Goal: Information Seeking & Learning: Check status

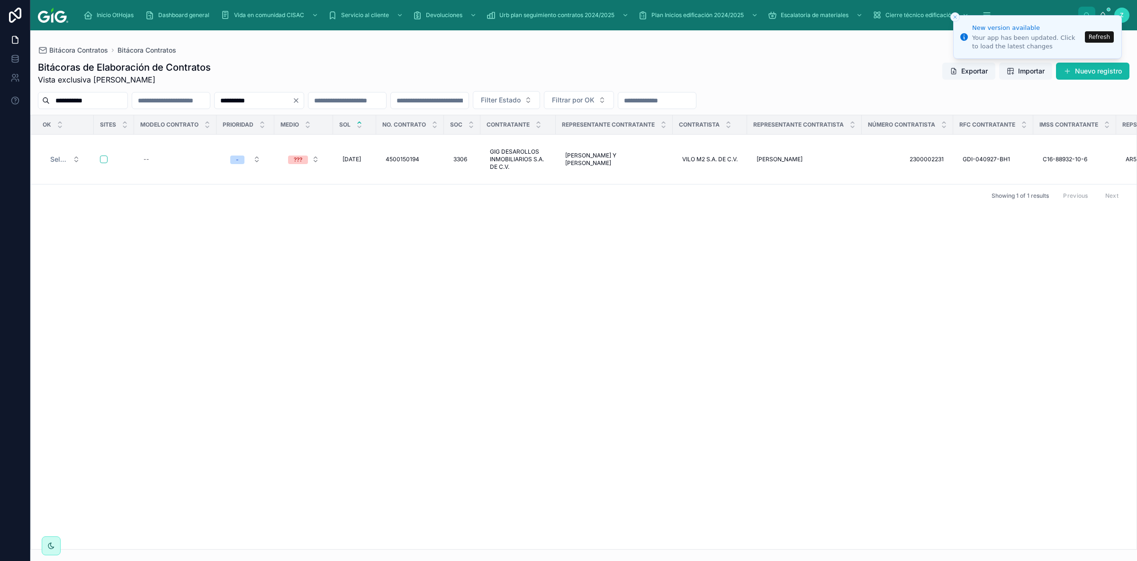
click at [1095, 39] on button "Refresh" at bounding box center [1099, 36] width 29 height 11
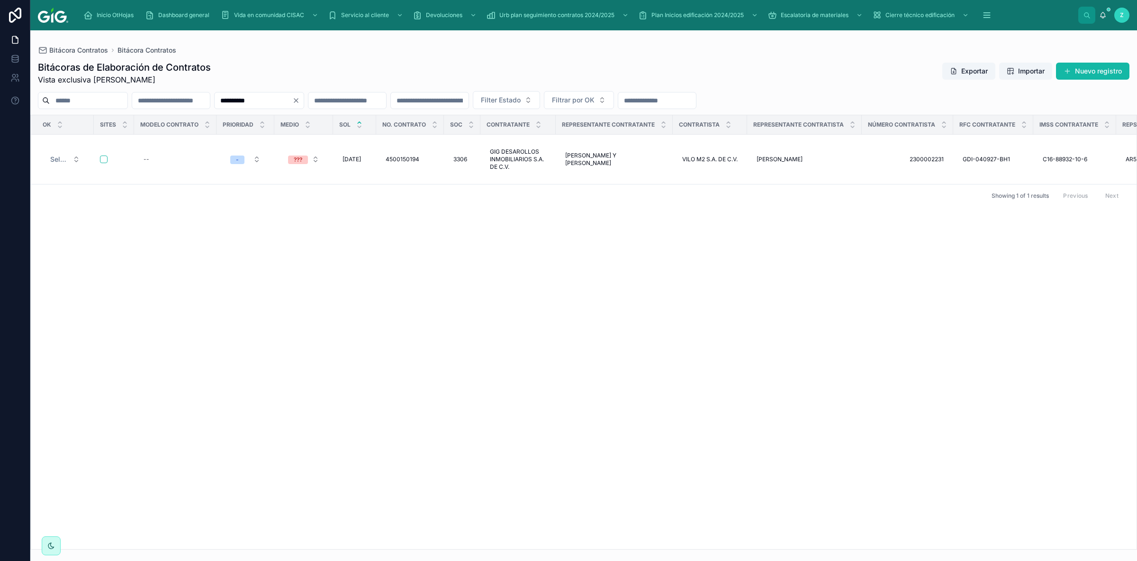
click at [803, 287] on div "OK Sites Modelo contrato Prioridad Medio SOL No. Contrato Soc Contratante Repre…" at bounding box center [584, 332] width 1106 height 434
click at [909, 309] on div "OK Sites Modelo contrato Prioridad Medio SOL No. Contrato Soc Contratante Repre…" at bounding box center [584, 332] width 1106 height 434
drag, startPoint x: 324, startPoint y: 105, endPoint x: 236, endPoint y: 105, distance: 87.7
click at [236, 105] on input "**********" at bounding box center [254, 100] width 78 height 13
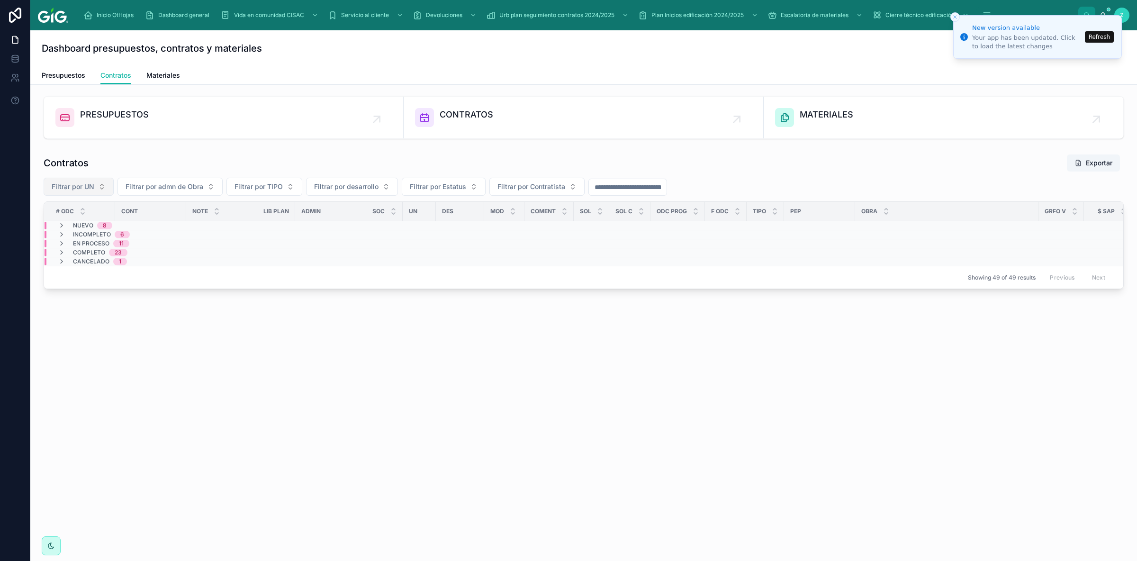
click at [84, 187] on span "Filtrar por UN" at bounding box center [73, 186] width 43 height 9
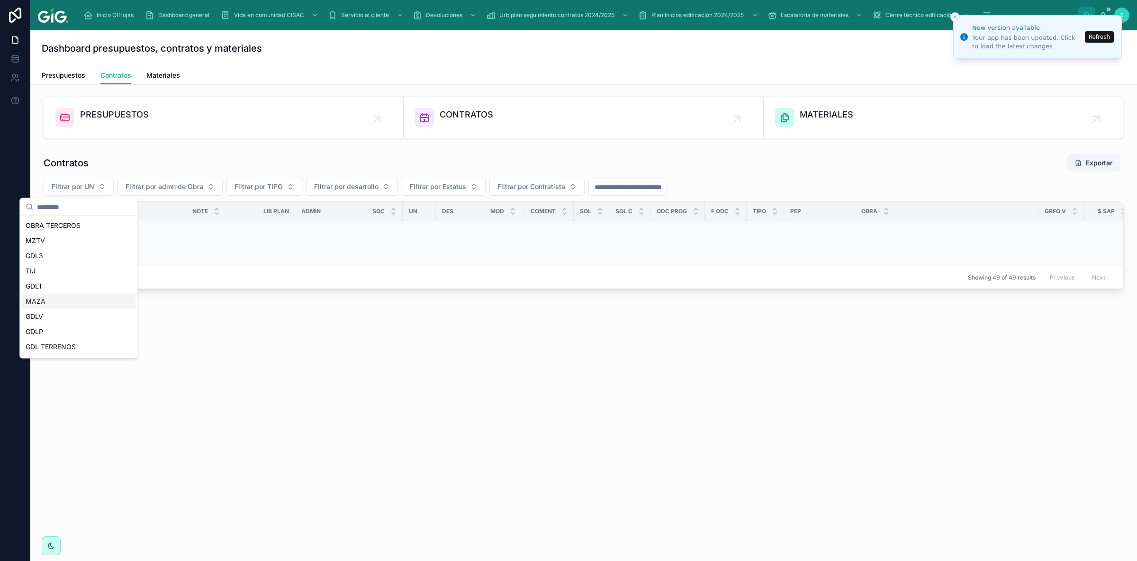
click at [41, 298] on span "MAZA" at bounding box center [36, 301] width 20 height 9
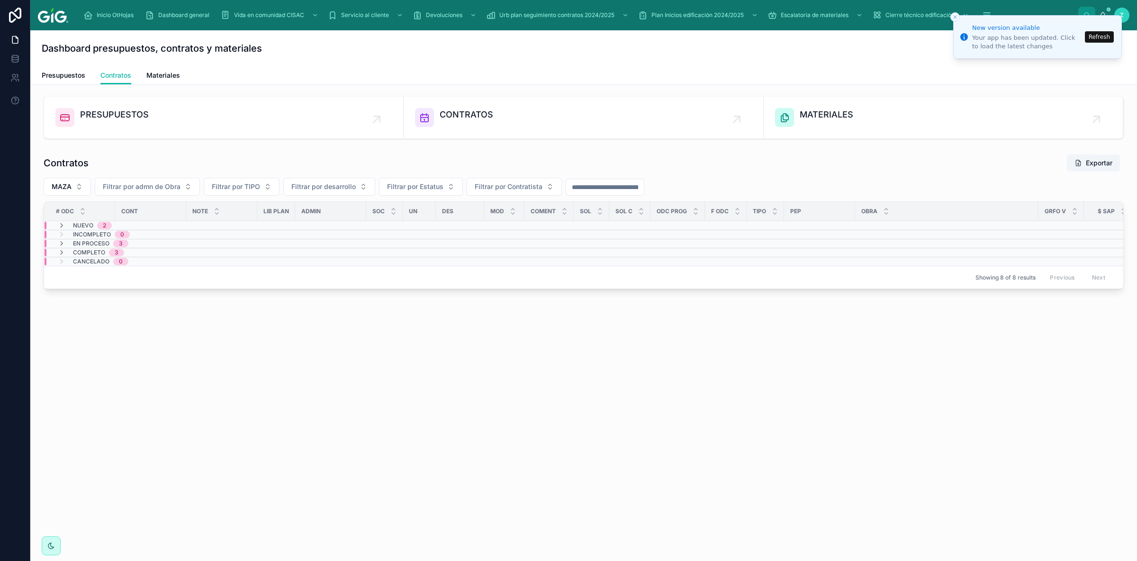
click at [1095, 38] on button "Refresh" at bounding box center [1099, 36] width 29 height 11
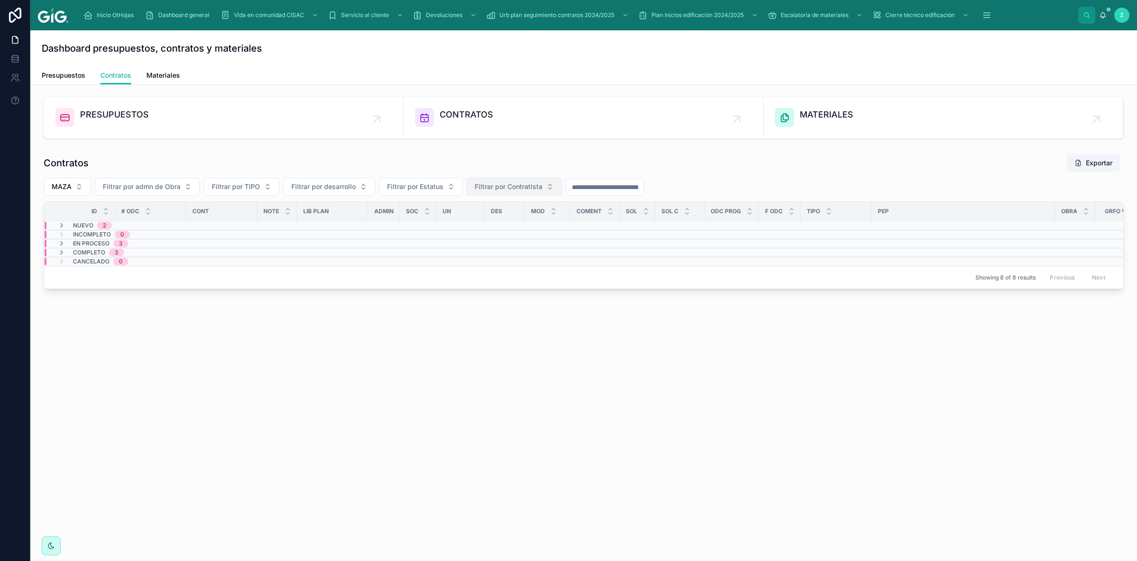
click at [500, 190] on span "Filtrar por Contratista" at bounding box center [509, 186] width 68 height 9
type input "*****"
click at [518, 255] on span "ALVARADO BARRETO ROBERTO 2400000016" at bounding box center [509, 255] width 95 height 9
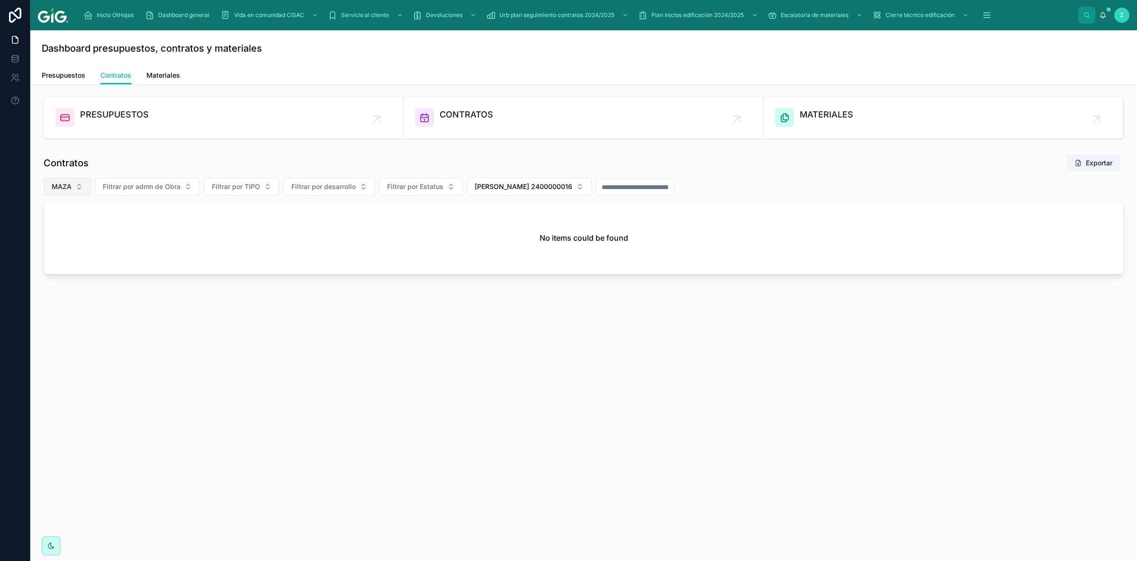
click at [78, 185] on button "MAZA" at bounding box center [67, 187] width 47 height 18
click at [50, 222] on div "None" at bounding box center [68, 225] width 114 height 15
click at [566, 189] on span "ALVARADO BARRETO ROBERTO 2400000016" at bounding box center [547, 186] width 98 height 9
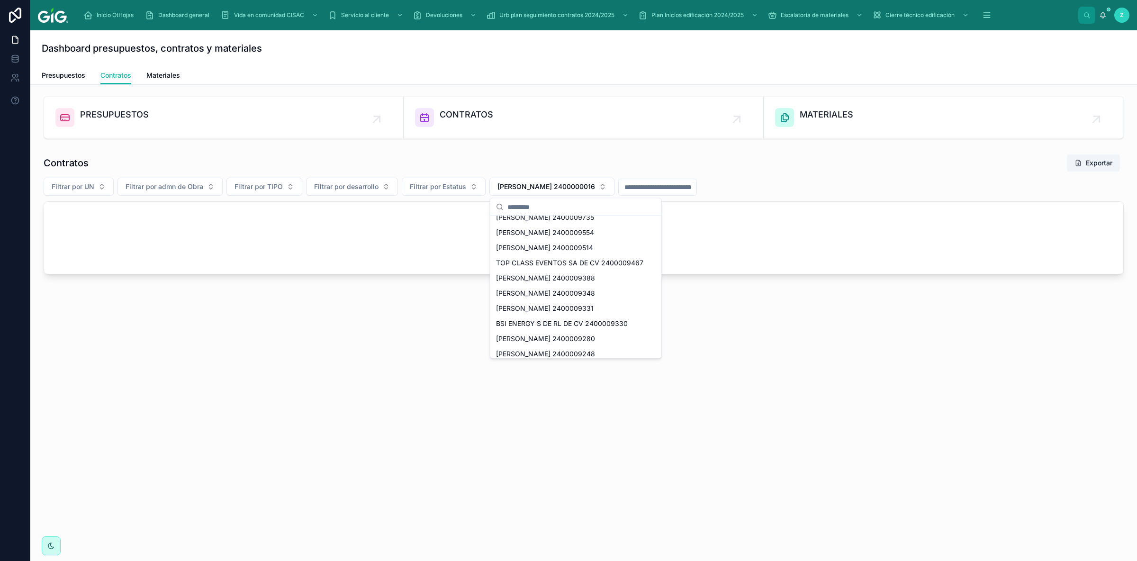
scroll to position [160, 0]
click at [301, 341] on div "Dashboard presupuestos, contratos y materiales Contratos Presupuestos Contratos…" at bounding box center [583, 192] width 1107 height 324
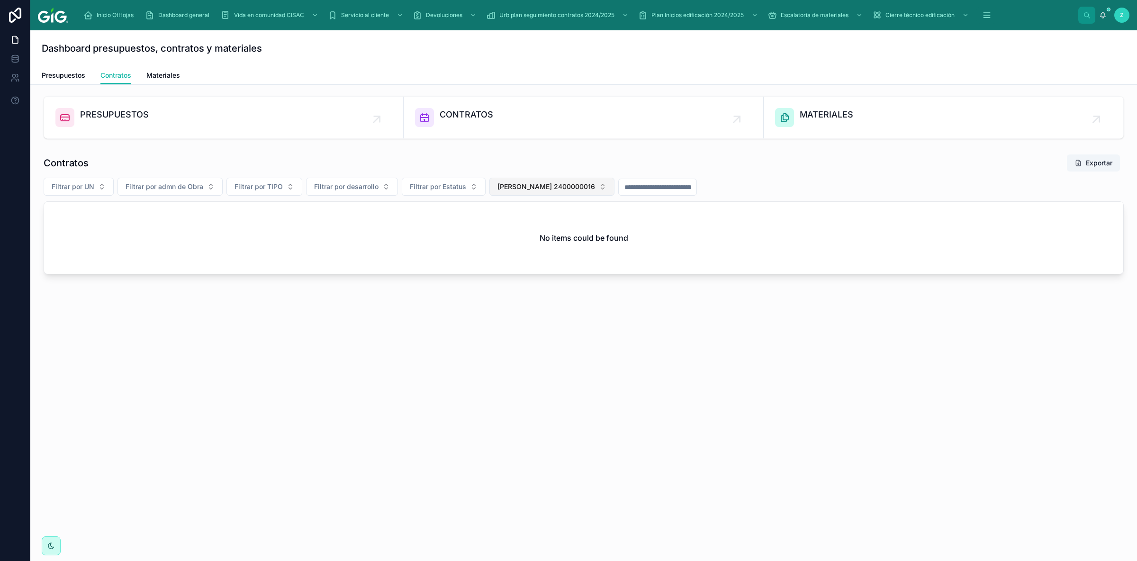
click at [595, 189] on span "ALVARADO BARRETO ROBERTO 2400000016" at bounding box center [547, 186] width 98 height 9
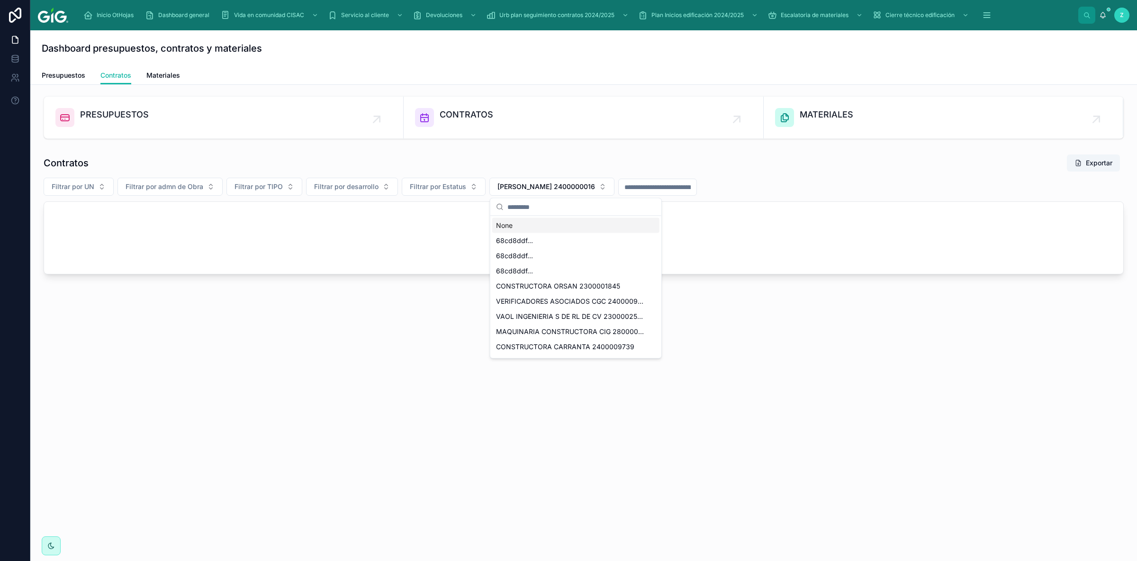
click at [238, 338] on div "PRESUPUESTOS CONTRATOS MATERIALES Contratos Exportar Filtrar por UN Filtrar por…" at bounding box center [583, 212] width 1107 height 254
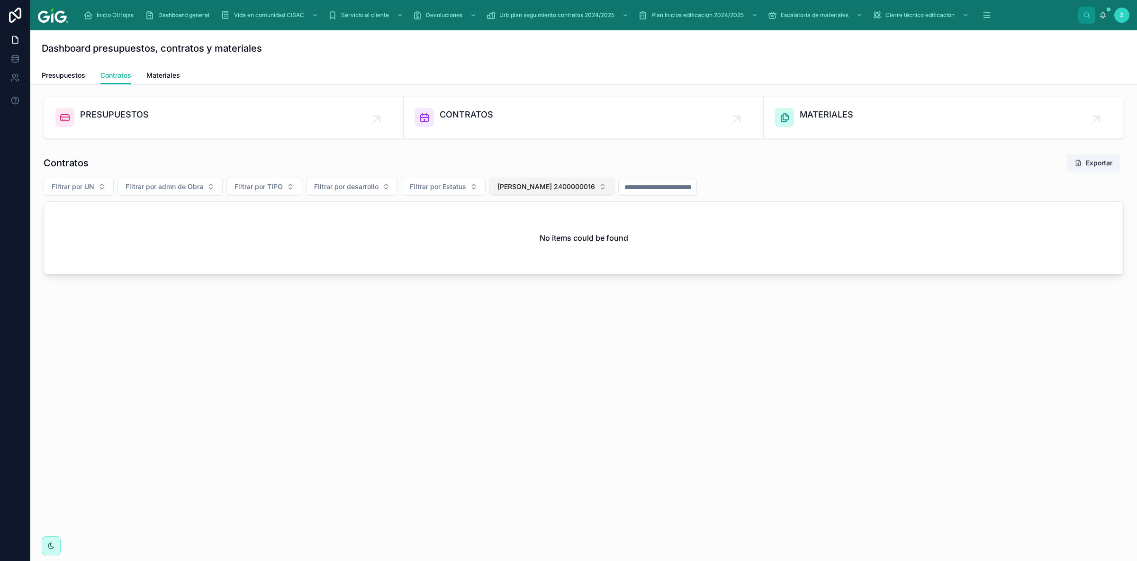
click at [552, 185] on span "ALVARADO BARRETO ROBERTO 2400000016" at bounding box center [547, 186] width 98 height 9
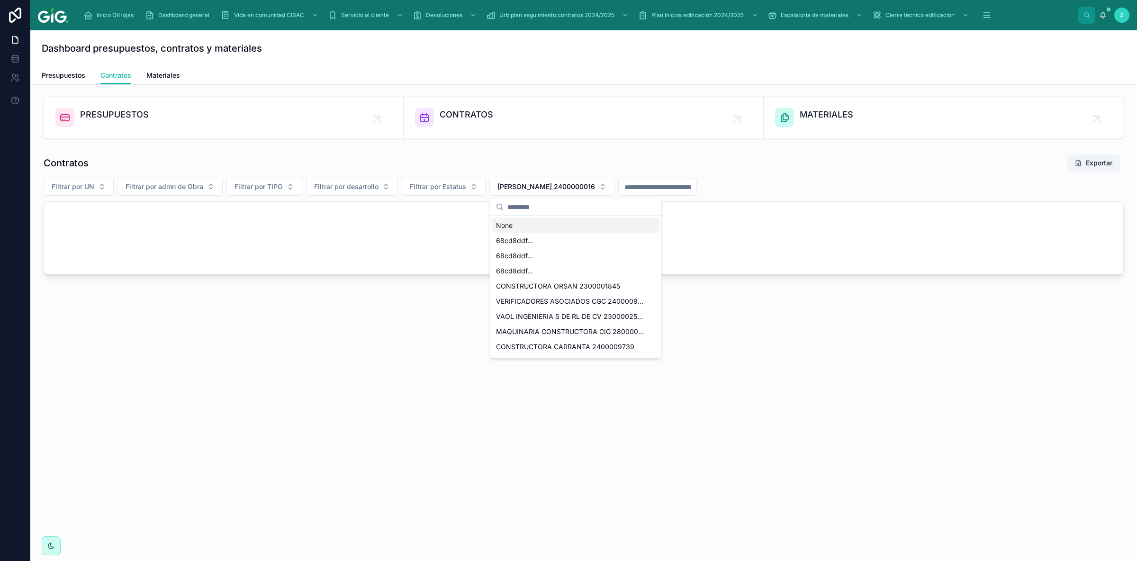
click at [520, 227] on div "None" at bounding box center [575, 225] width 167 height 15
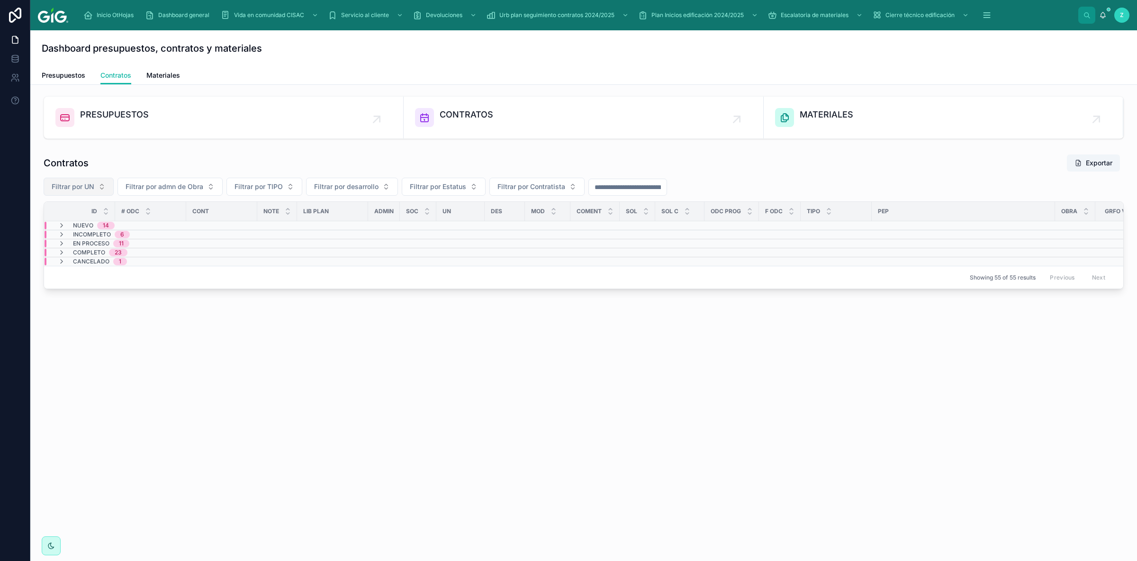
click at [75, 187] on span "Filtrar por UN" at bounding box center [73, 186] width 43 height 9
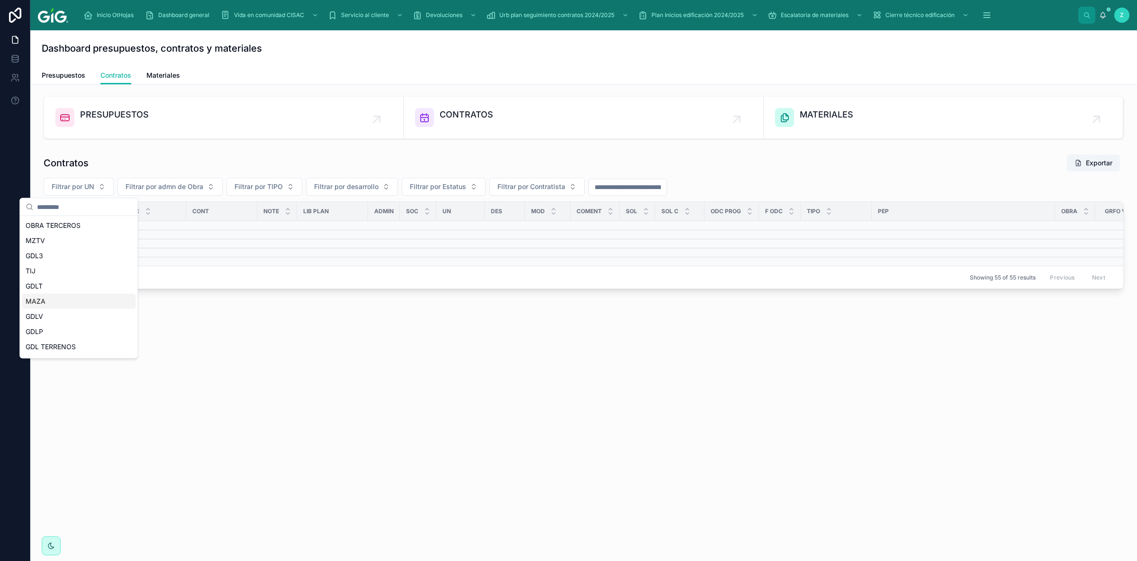
click at [42, 301] on span "MAZA" at bounding box center [36, 301] width 20 height 9
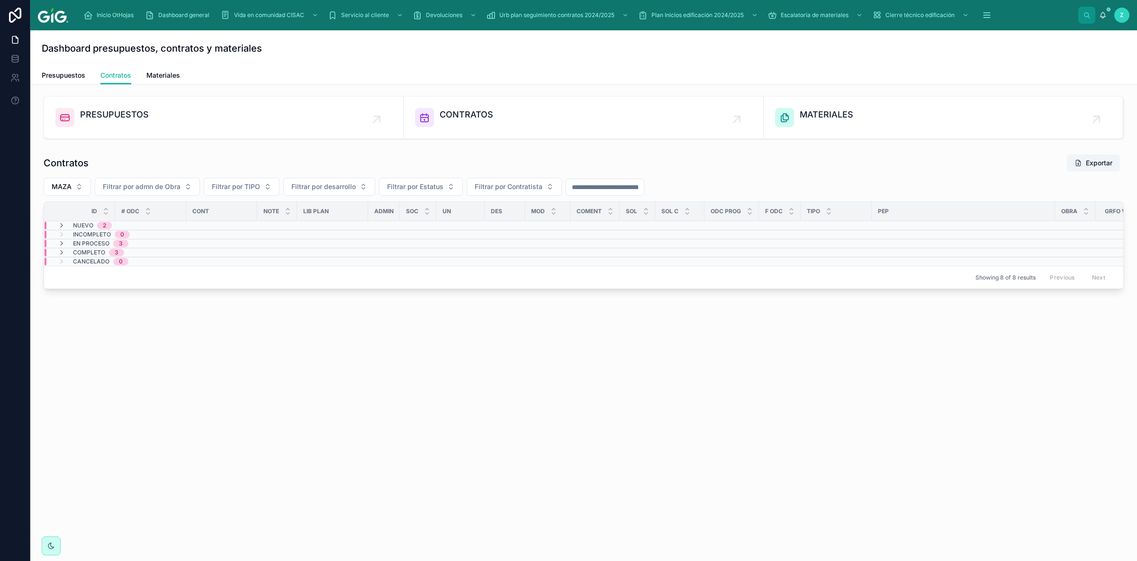
click at [76, 246] on span "En proceso" at bounding box center [91, 244] width 36 height 8
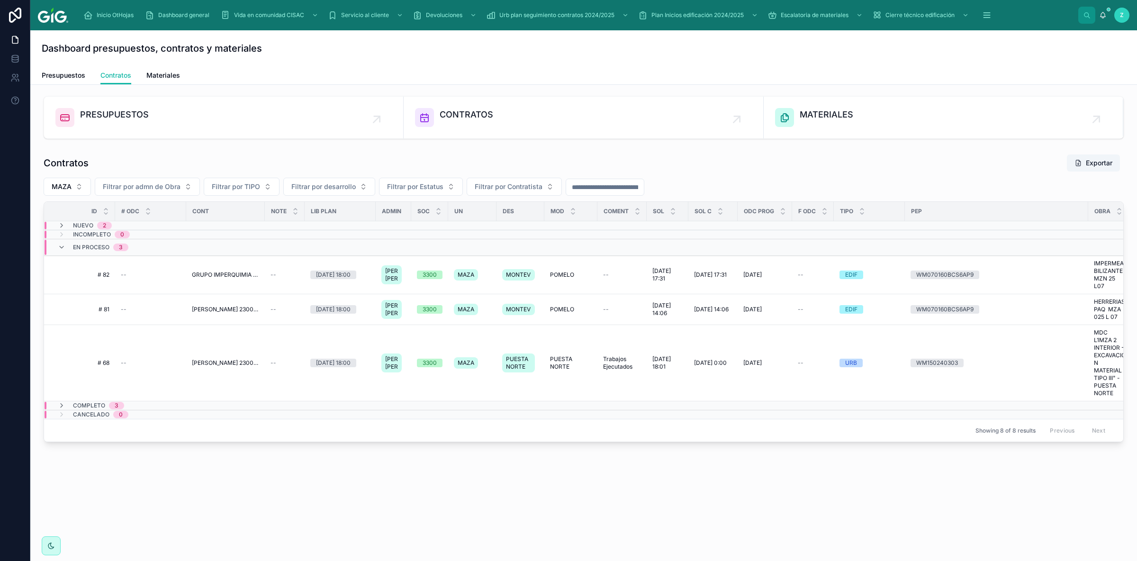
click at [85, 244] on div "En proceso 3" at bounding box center [100, 247] width 55 height 15
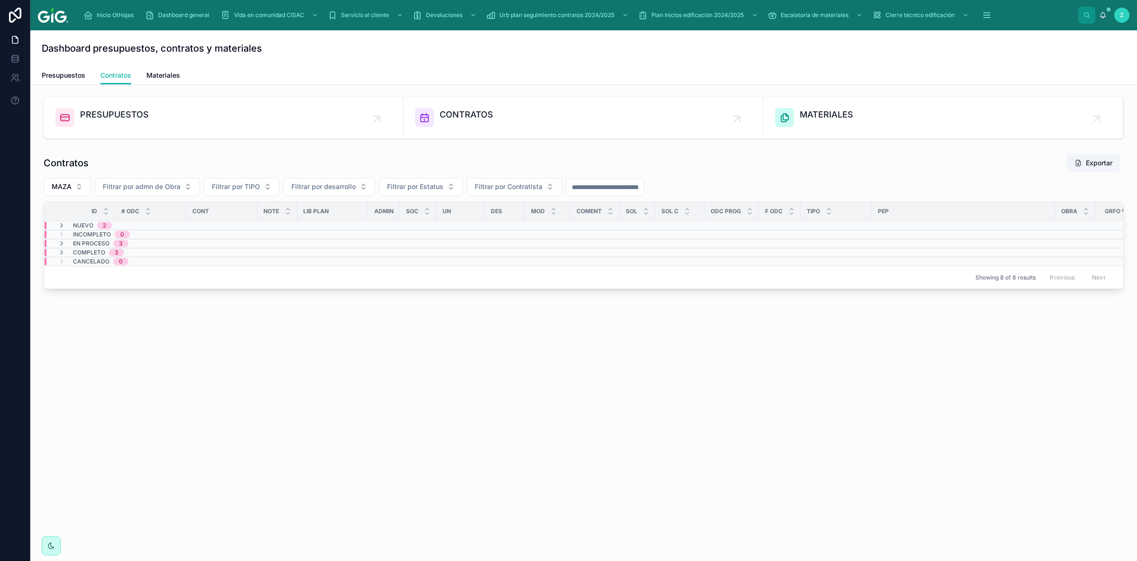
click at [91, 253] on span "Completo" at bounding box center [89, 253] width 32 height 8
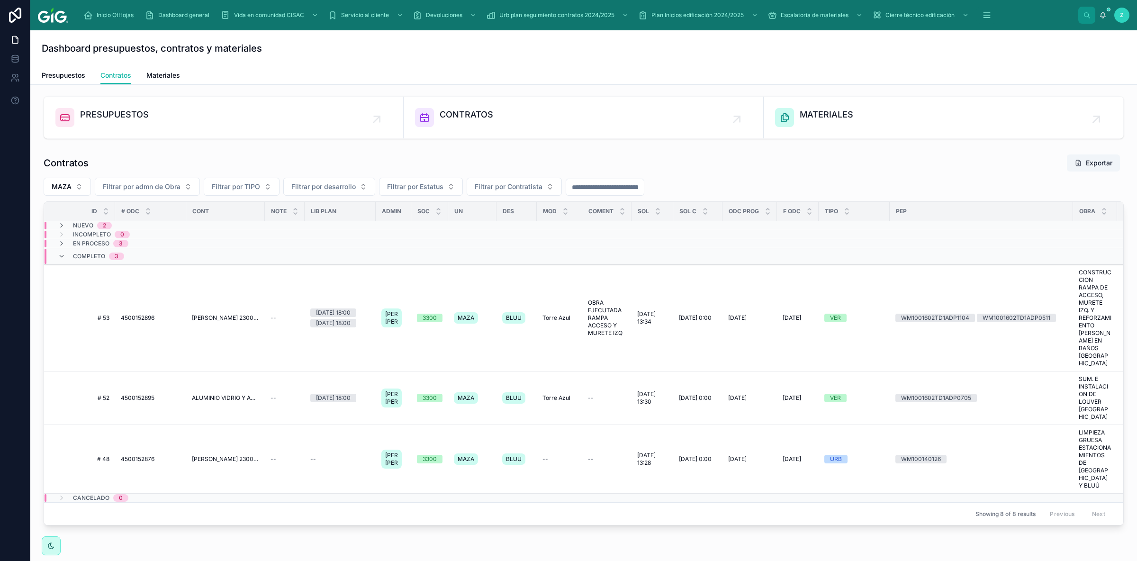
click at [92, 255] on span "Completo" at bounding box center [89, 257] width 32 height 8
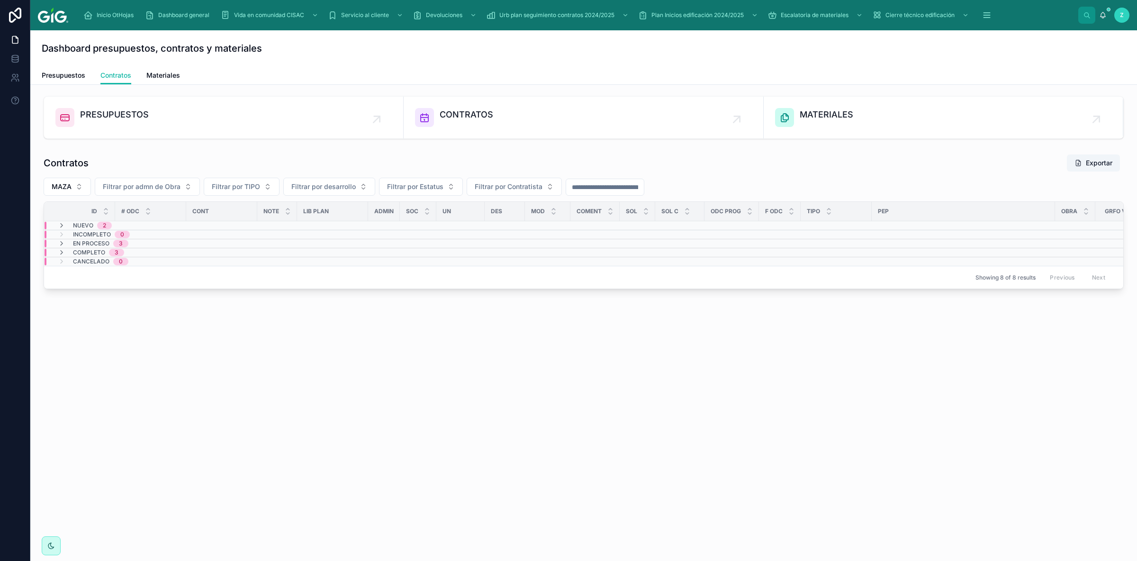
click at [90, 228] on span "Nuevo" at bounding box center [83, 226] width 20 height 8
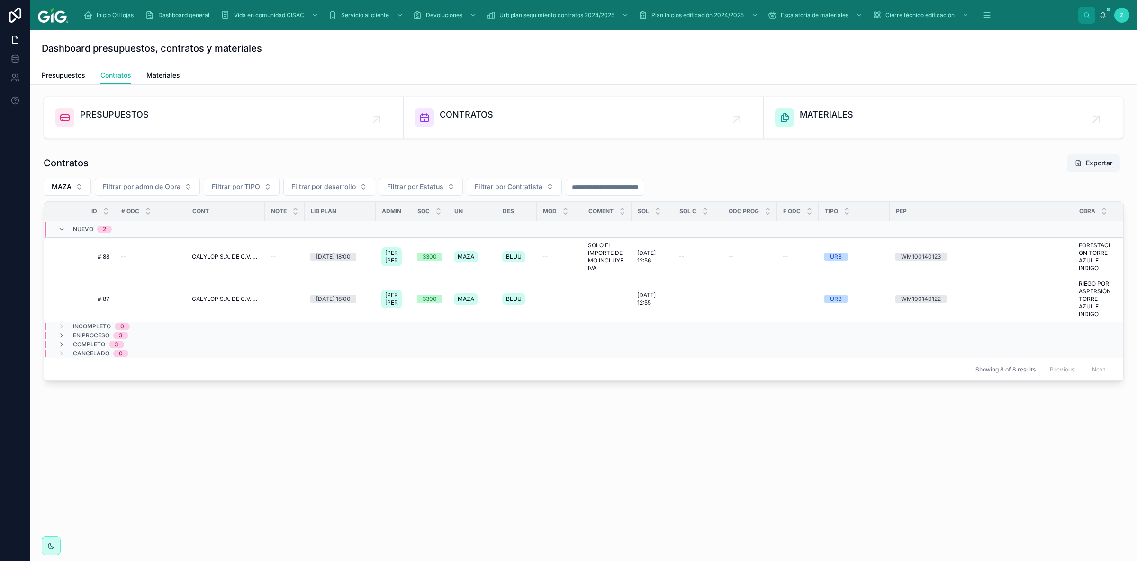
click at [90, 228] on span "Nuevo" at bounding box center [83, 230] width 20 height 8
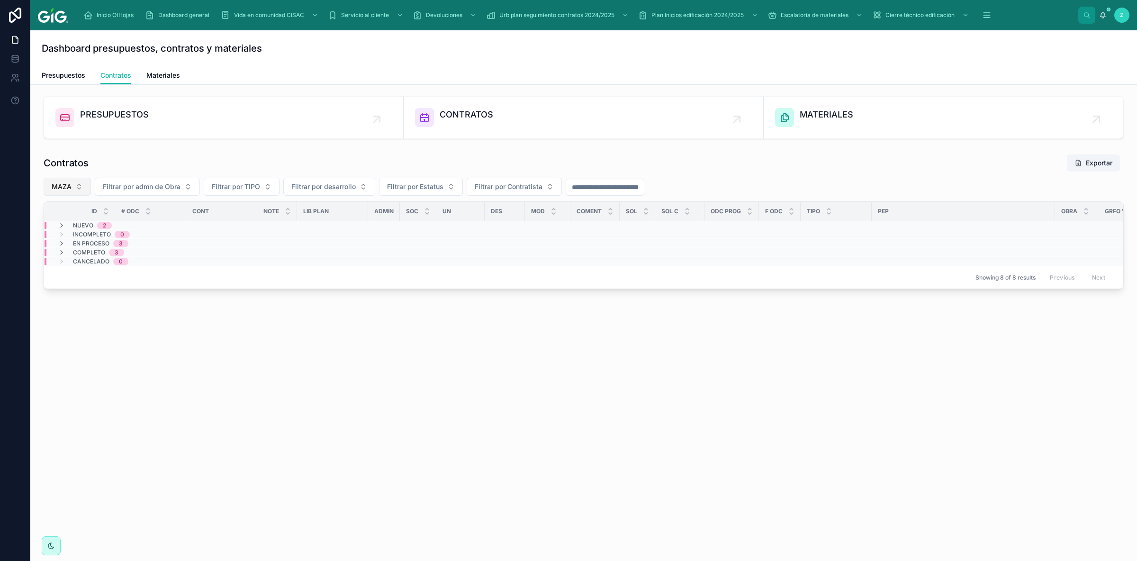
click at [75, 190] on button "MAZA" at bounding box center [67, 187] width 47 height 18
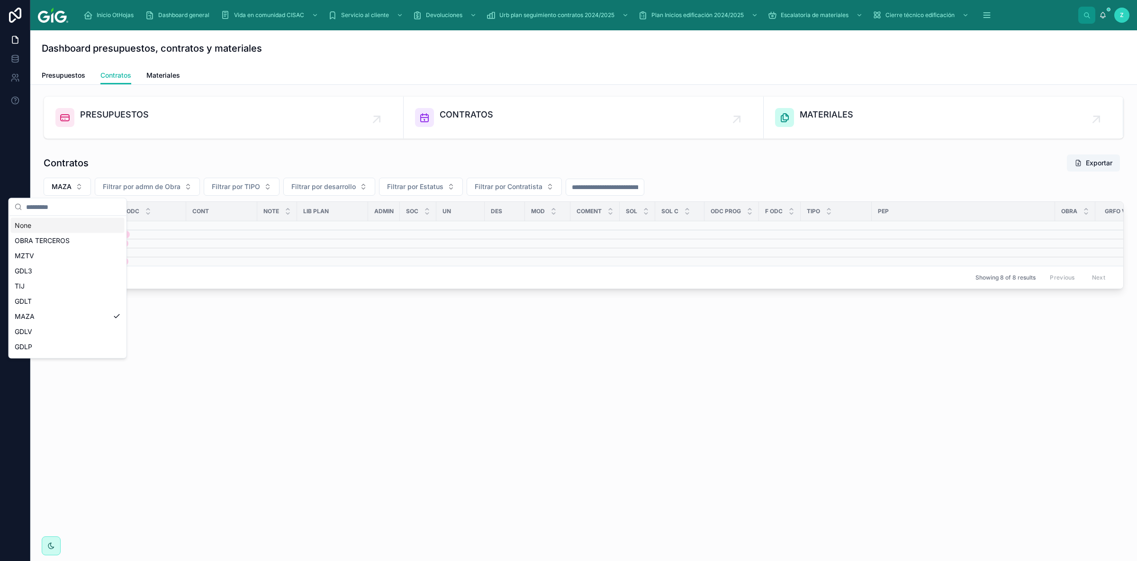
click at [58, 227] on div "None" at bounding box center [68, 225] width 114 height 15
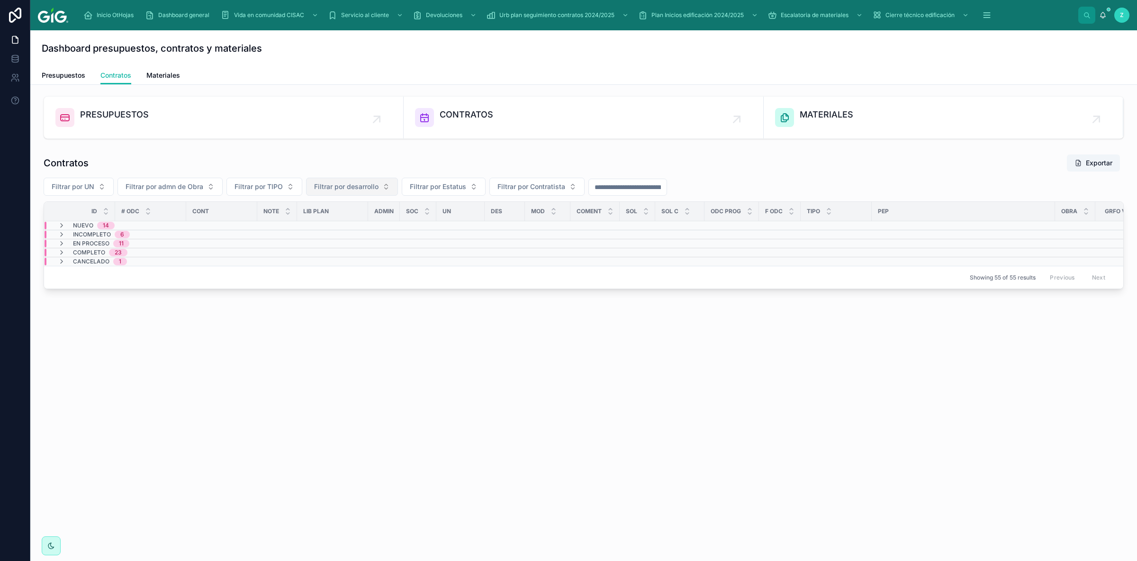
click at [332, 187] on span "Filtrar por desarrollo" at bounding box center [346, 186] width 64 height 9
type input "****"
click at [338, 237] on span "MONTEVERDE" at bounding box center [322, 240] width 46 height 9
click at [78, 76] on span "Presupuestos" at bounding box center [64, 75] width 44 height 9
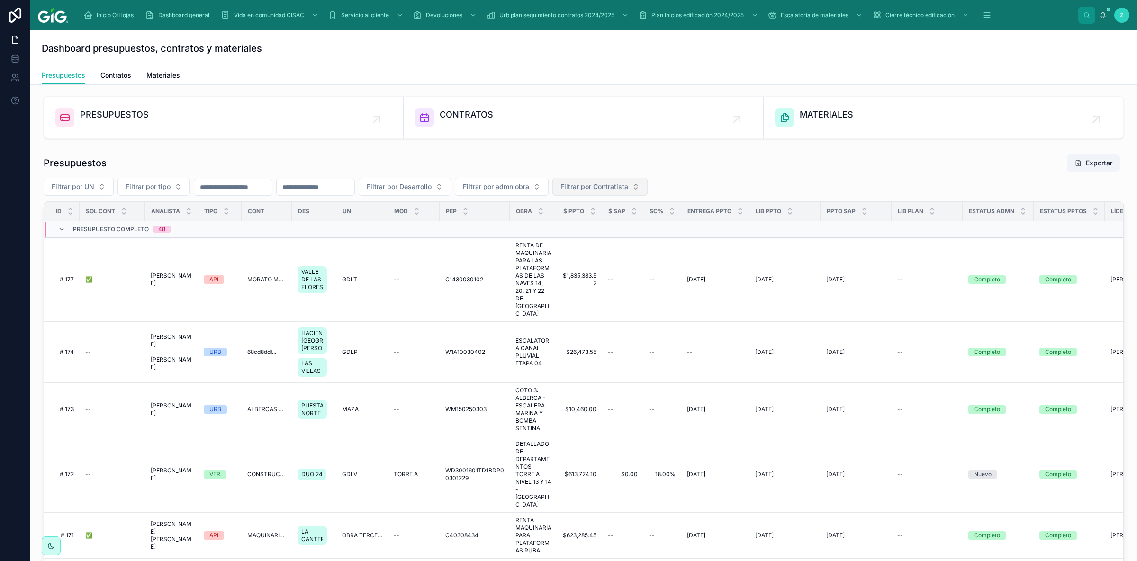
click at [627, 191] on span "Filtrar por Contratista" at bounding box center [595, 186] width 68 height 9
type input "*****"
click at [659, 251] on span "ALVARADO BARRETO ROBERTO 2400000016" at bounding box center [644, 255] width 95 height 9
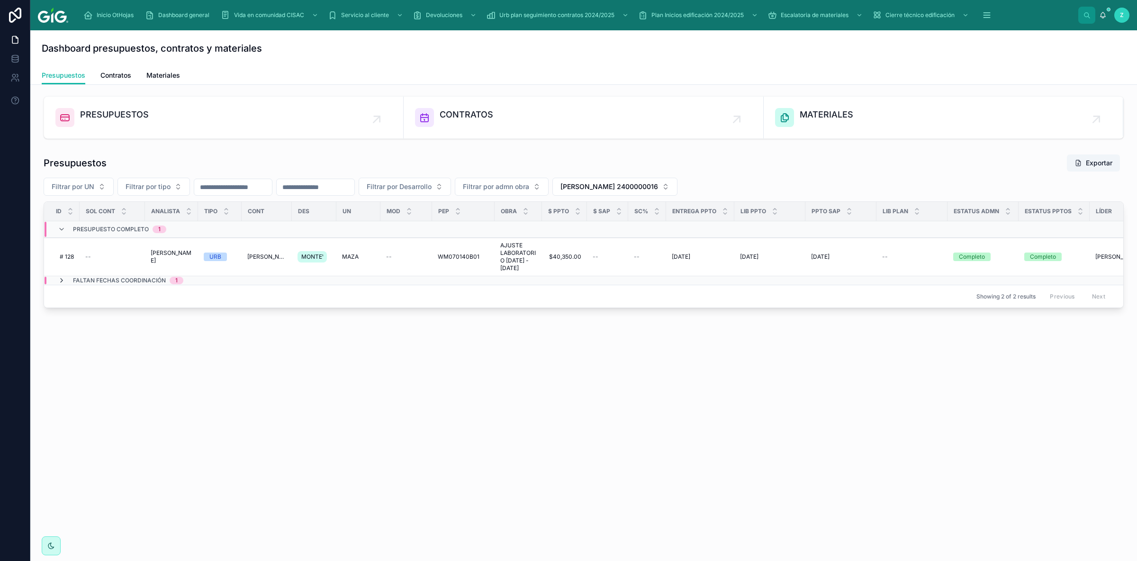
click at [62, 284] on icon at bounding box center [62, 281] width 8 height 8
click at [794, 464] on div "Dashboard presupuestos, contratos y materiales Presupuestos Presupuestos Contra…" at bounding box center [583, 295] width 1107 height 531
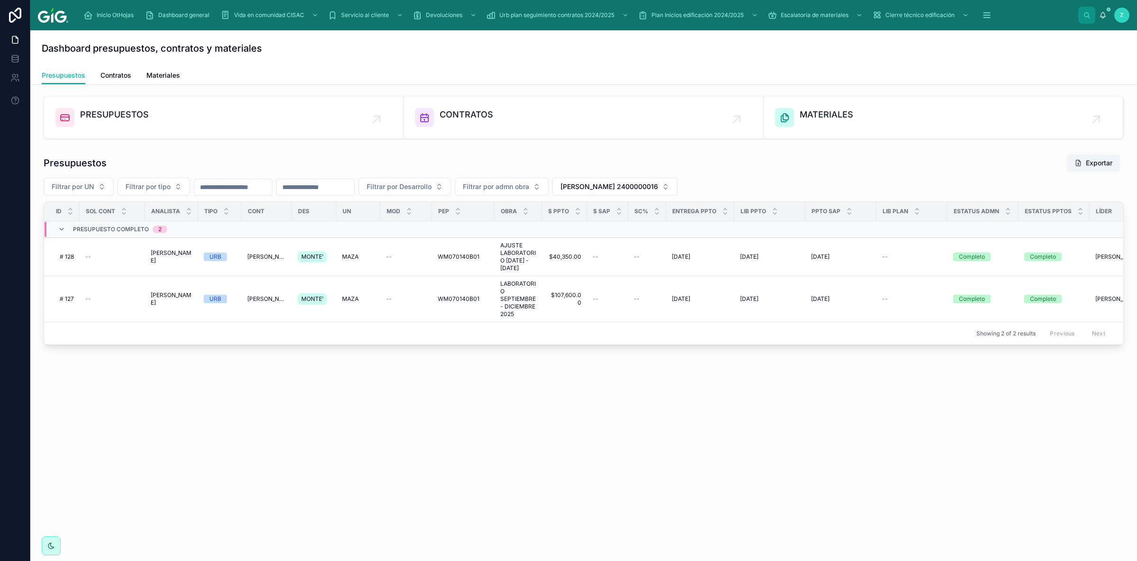
click at [717, 381] on div "PRESUPUESTOS CONTRATOS MATERIALES Presupuestos Exportar Filtrar por UN Filtrar …" at bounding box center [583, 247] width 1107 height 325
drag, startPoint x: 758, startPoint y: 477, endPoint x: 734, endPoint y: 476, distance: 24.2
click at [757, 477] on div "Dashboard presupuestos, contratos y materiales Presupuestos Presupuestos Contra…" at bounding box center [583, 295] width 1107 height 531
